Goal: Check status: Check status

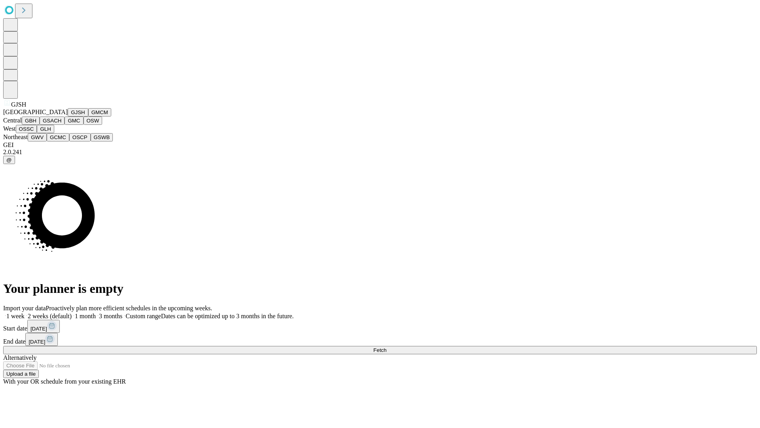
click at [68, 116] on button "GJSH" at bounding box center [78, 112] width 21 height 8
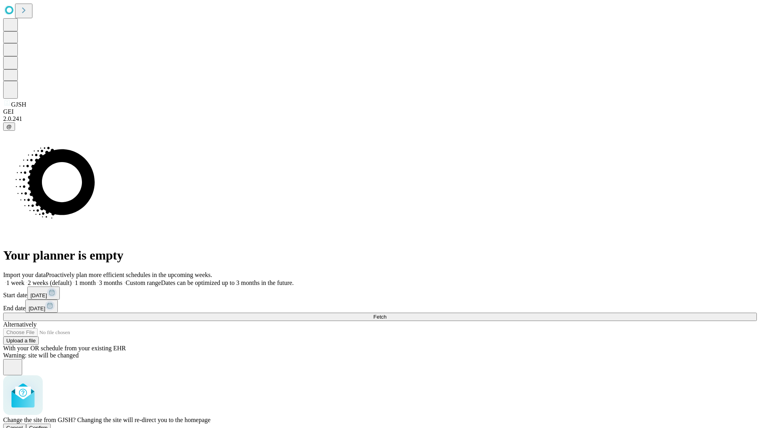
click at [48, 425] on span "Confirm" at bounding box center [38, 428] width 19 height 6
click at [72, 279] on label "2 weeks (default)" at bounding box center [48, 282] width 47 height 7
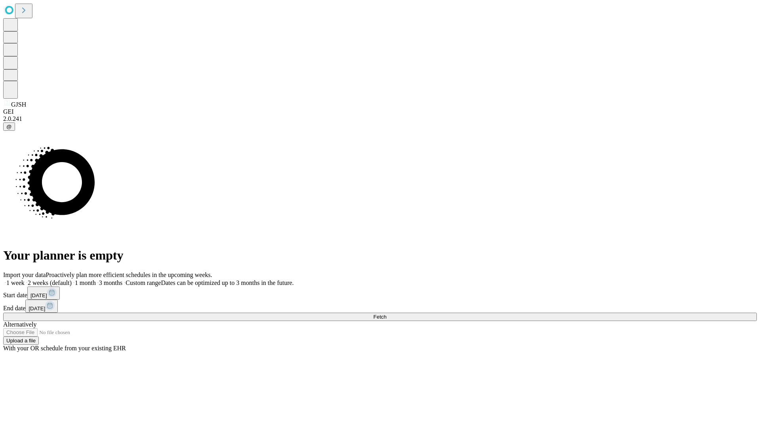
click at [387, 314] on span "Fetch" at bounding box center [380, 317] width 13 height 6
